Goal: Information Seeking & Learning: Learn about a topic

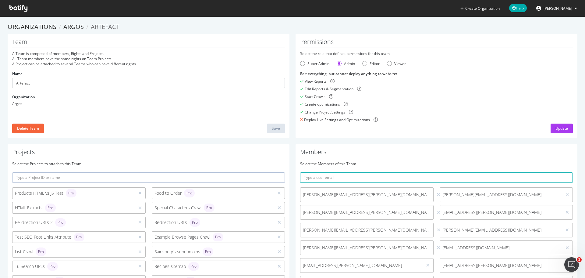
scroll to position [91, 0]
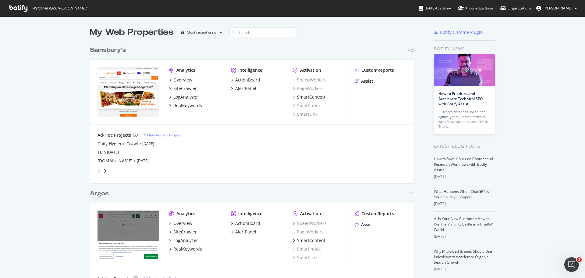
click at [50, 63] on div "My Web Properties Most recent crawl Sainsbury's Pro Analytics Overview SiteCraw…" at bounding box center [292, 175] width 585 height 318
click at [188, 79] on div "Overview" at bounding box center [183, 80] width 19 height 6
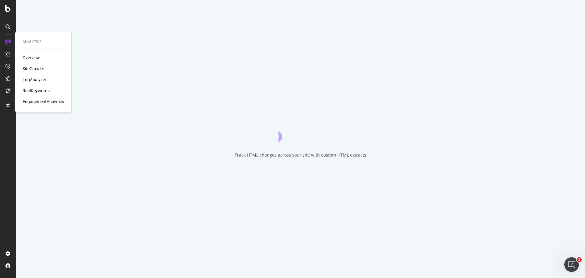
click at [51, 101] on div "EngagementAnalytics" at bounding box center [43, 101] width 41 height 6
